Goal: Find specific page/section: Find specific page/section

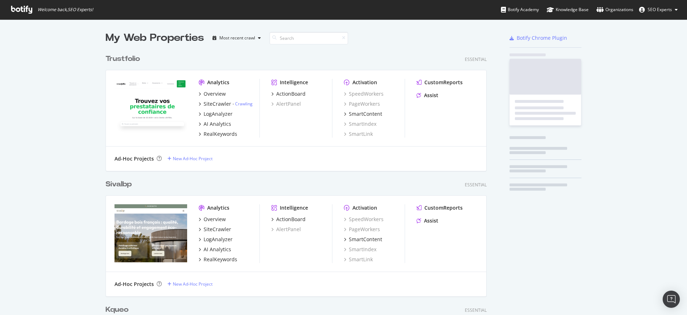
scroll to position [2578, 380]
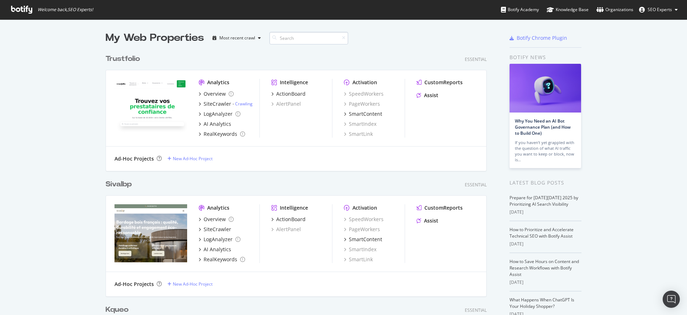
click at [290, 40] on input at bounding box center [309, 38] width 79 height 13
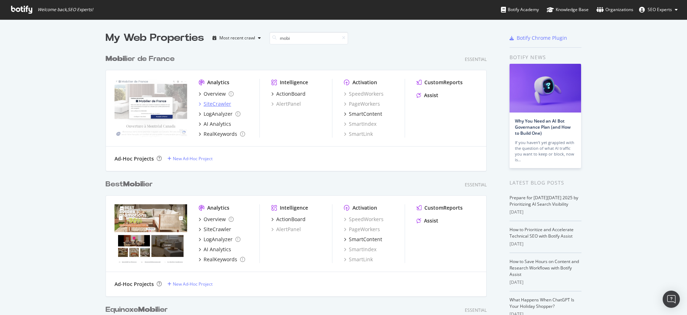
type input "mobi"
click at [211, 101] on div "SiteCrawler" at bounding box center [218, 103] width 28 height 7
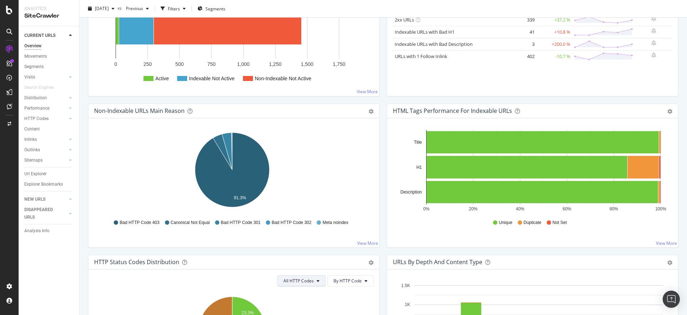
scroll to position [60, 0]
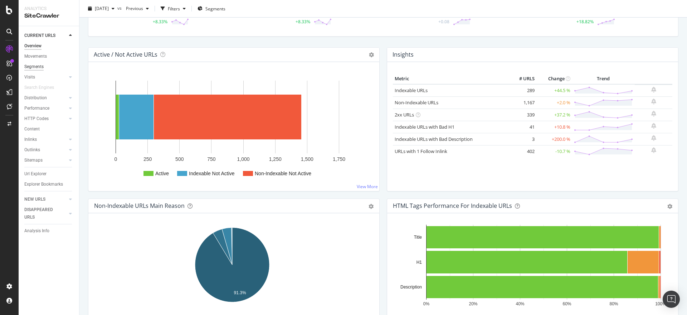
click at [36, 64] on div "Segments" at bounding box center [33, 67] width 19 height 8
